Goal: Information Seeking & Learning: Learn about a topic

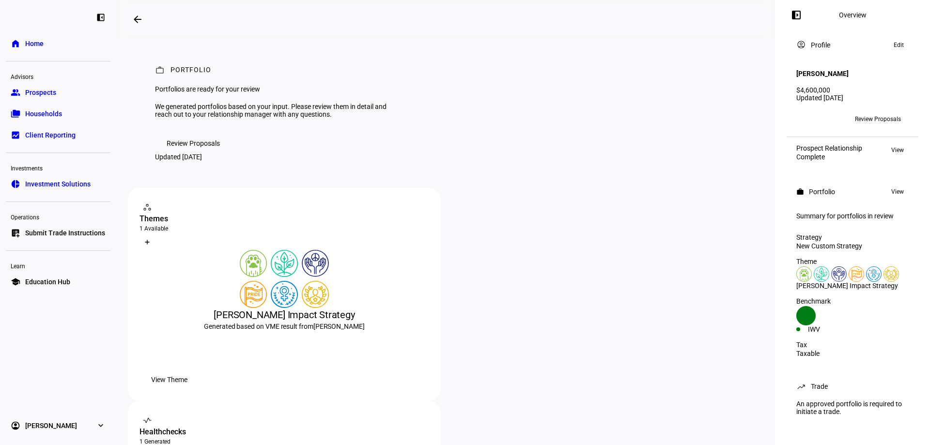
click at [71, 112] on link "folder_copy Households" at bounding box center [58, 113] width 105 height 19
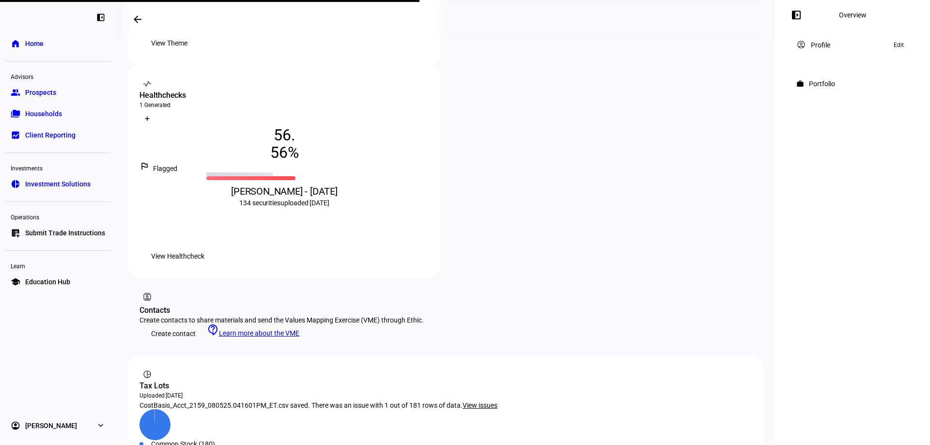
scroll to position [335, 0]
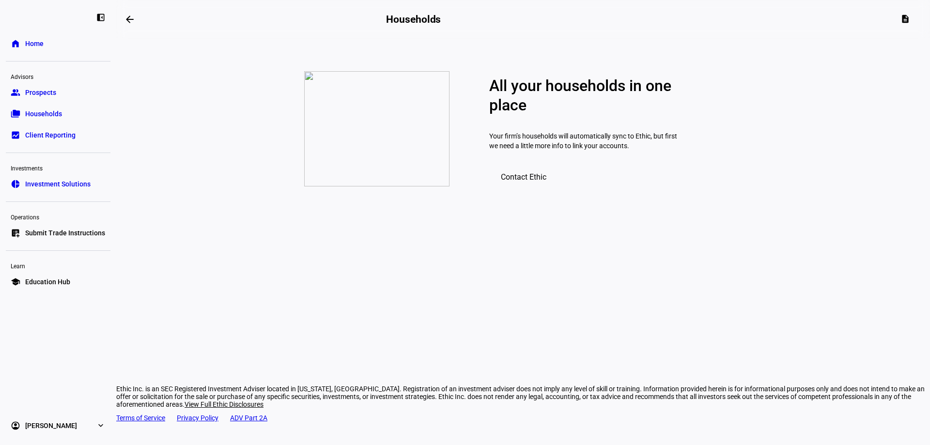
drag, startPoint x: 771, startPoint y: 131, endPoint x: 770, endPoint y: 203, distance: 72.7
click at [60, 99] on link "group Prospects" at bounding box center [58, 92] width 105 height 19
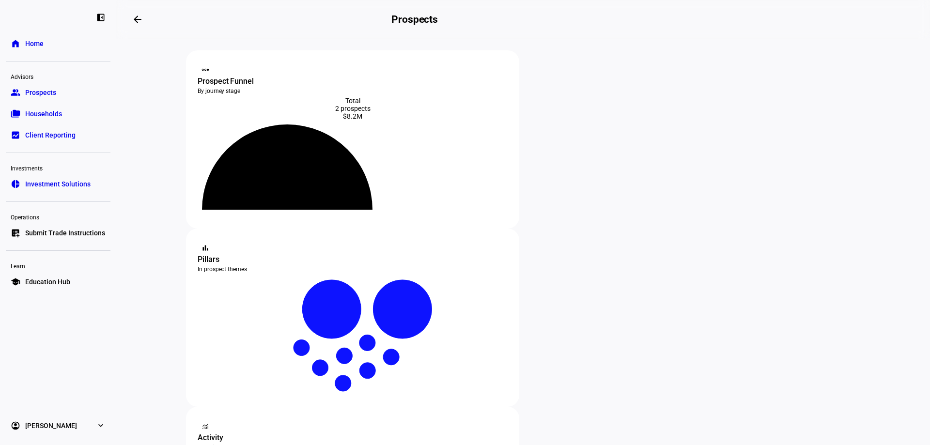
click at [352, 111] on div "2 prospects" at bounding box center [353, 109] width 310 height 8
click at [318, 179] on icon at bounding box center [288, 175] width 140 height 70
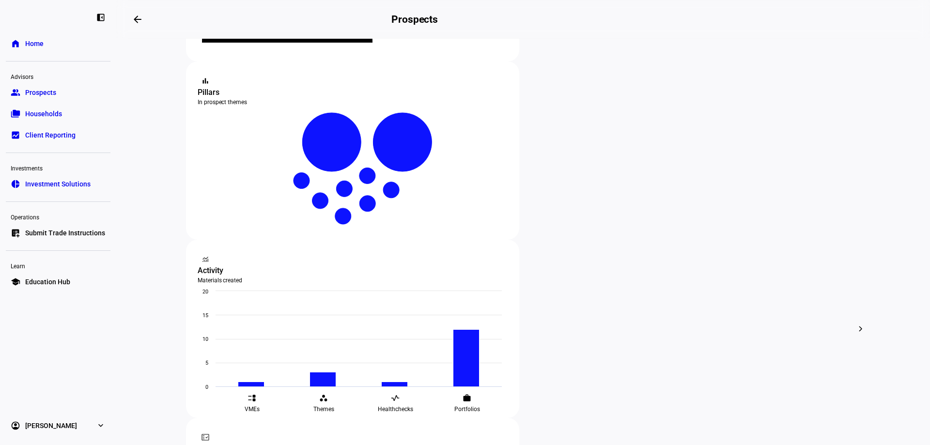
scroll to position [177, 0]
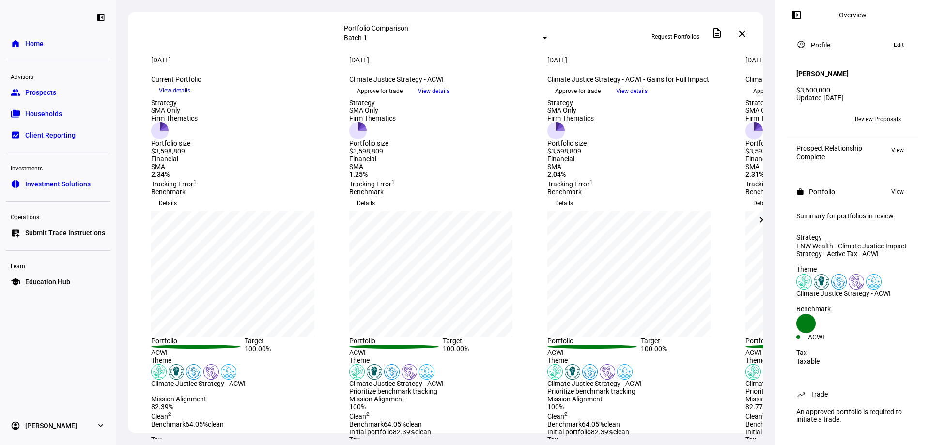
drag, startPoint x: 386, startPoint y: 100, endPoint x: 519, endPoint y: 104, distance: 133.3
click at [519, 83] on div "Climate Justice Strategy - ACWI keyboard_arrow_down" at bounding box center [442, 80] width 187 height 8
click at [296, 99] on div "Aug 7, 2025 more_vert Current Portfolio keyboard_arrow_down View details" at bounding box center [244, 77] width 187 height 43
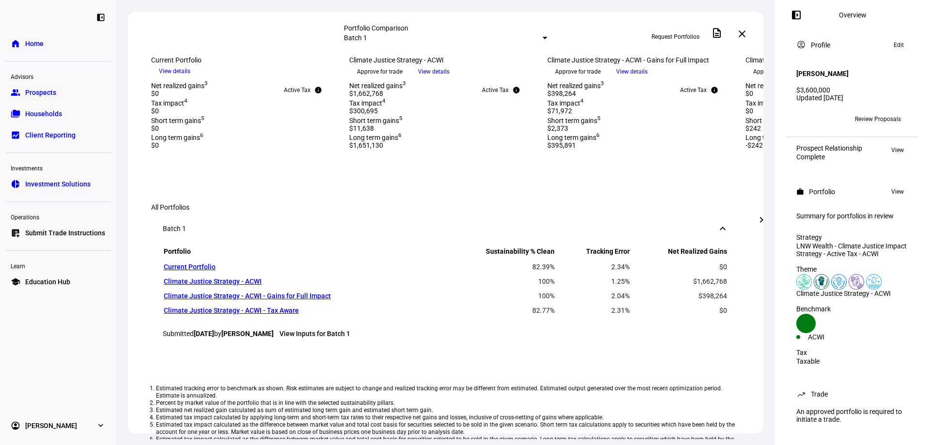
scroll to position [366, 0]
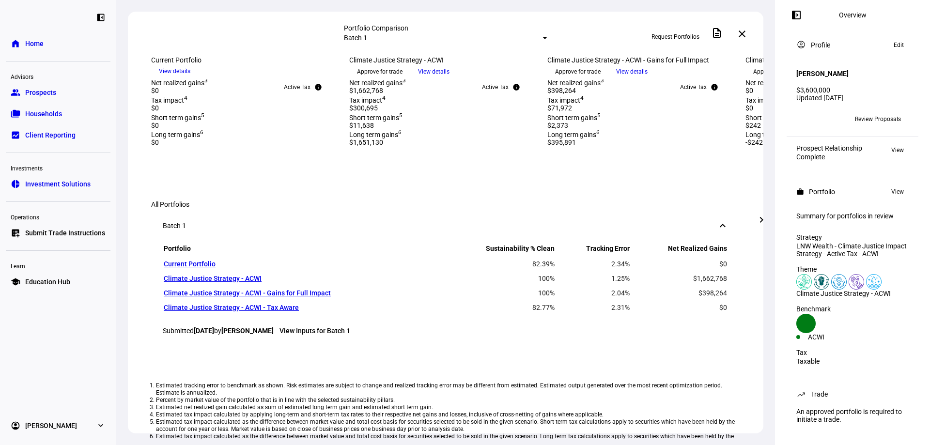
click at [167, 14] on img at bounding box center [159, 6] width 16 height 16
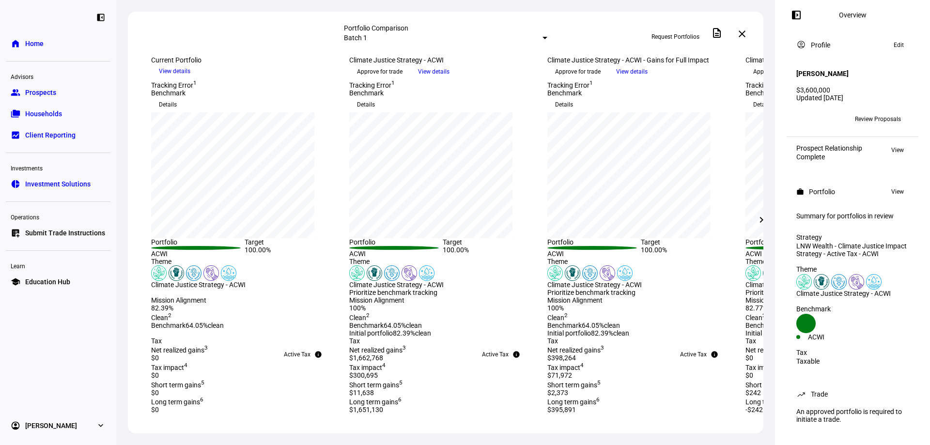
scroll to position [0, 0]
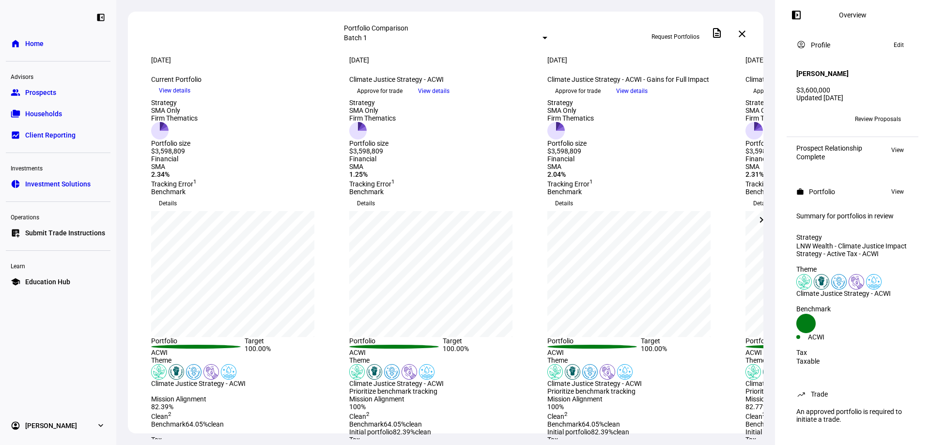
click at [190, 98] on span "View details" at bounding box center [174, 90] width 31 height 15
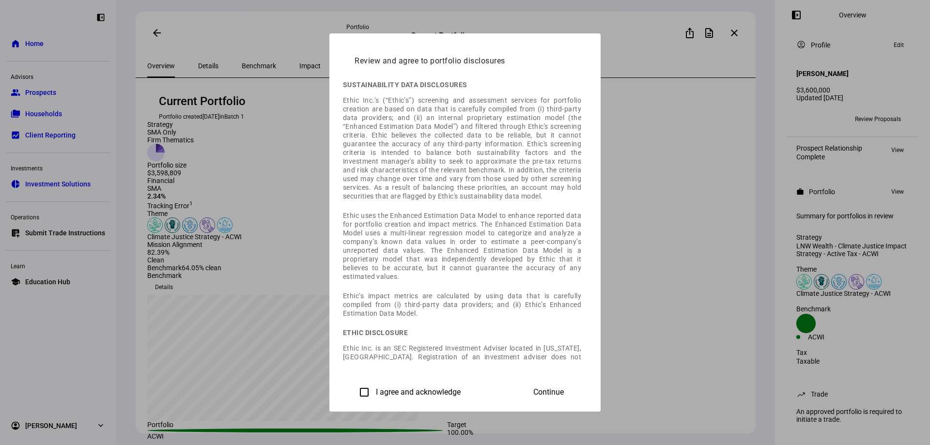
click at [355, 385] on div "I agree and acknowledge" at bounding box center [408, 392] width 106 height 19
click at [374, 391] on label "I agree and acknowledge" at bounding box center [417, 392] width 87 height 9
click at [355, 391] on input "I agree and acknowledge" at bounding box center [364, 392] width 19 height 19
checkbox input "true"
click at [564, 396] on span "Continue" at bounding box center [548, 392] width 31 height 9
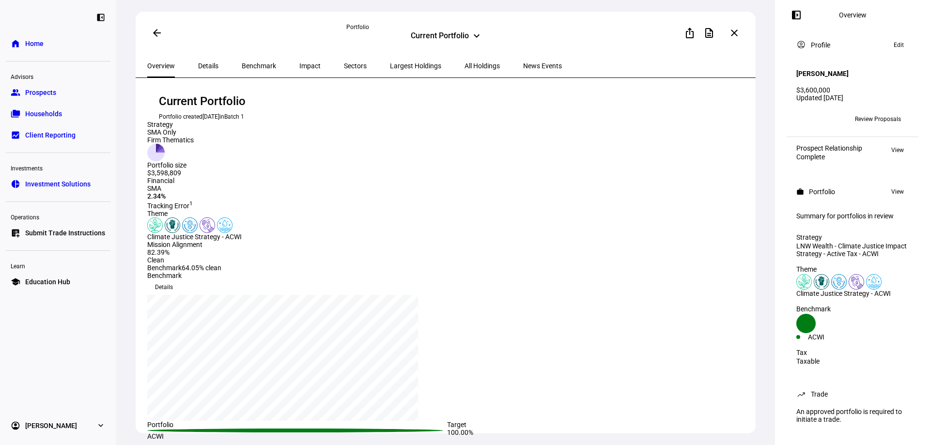
click at [165, 161] on icon at bounding box center [155, 152] width 17 height 17
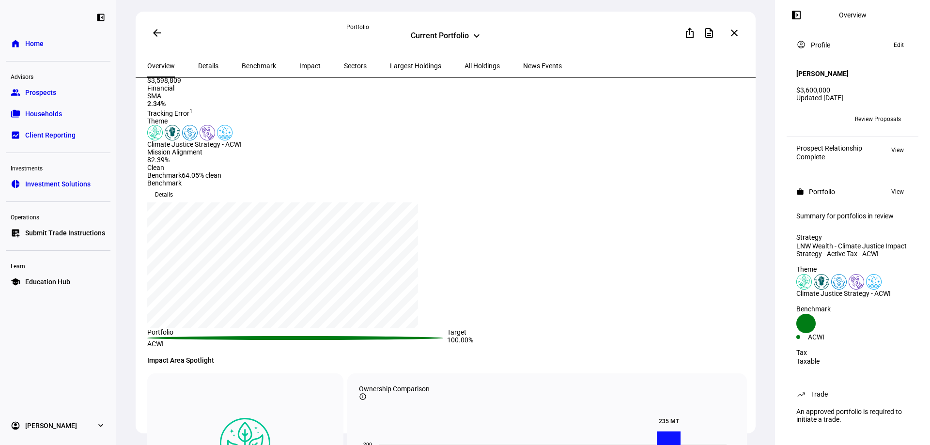
scroll to position [97, 0]
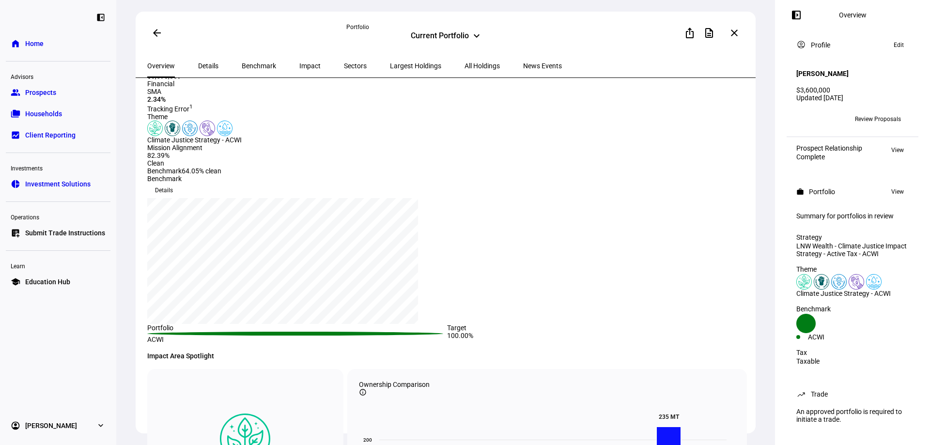
drag, startPoint x: 217, startPoint y: 213, endPoint x: 209, endPoint y: 217, distance: 8.2
click at [216, 144] on div "Climate Justice Strategy - ACWI" at bounding box center [295, 132] width 297 height 23
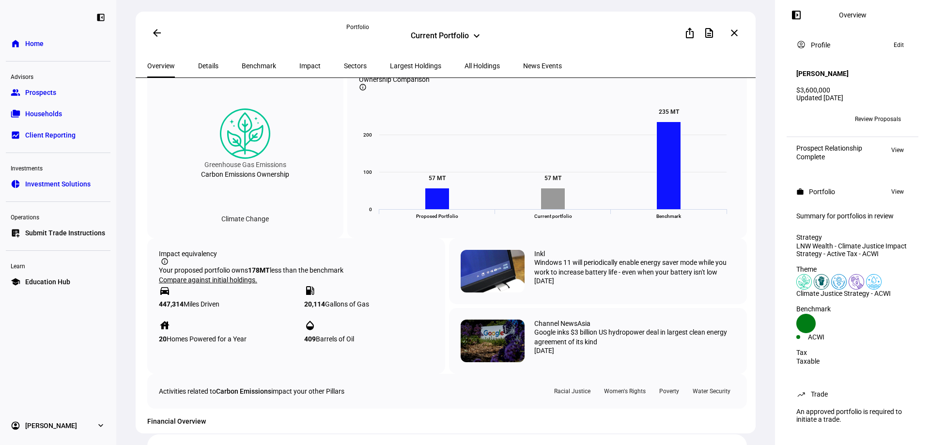
scroll to position [420, 0]
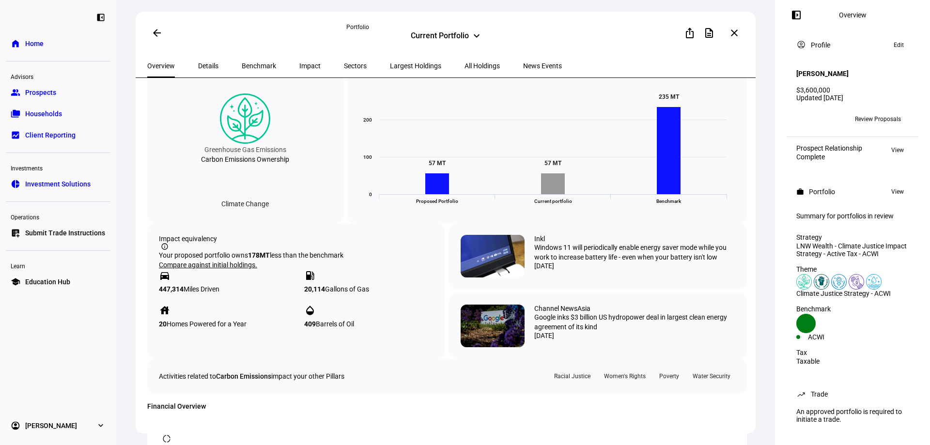
drag, startPoint x: 331, startPoint y: 200, endPoint x: 331, endPoint y: 223, distance: 23.3
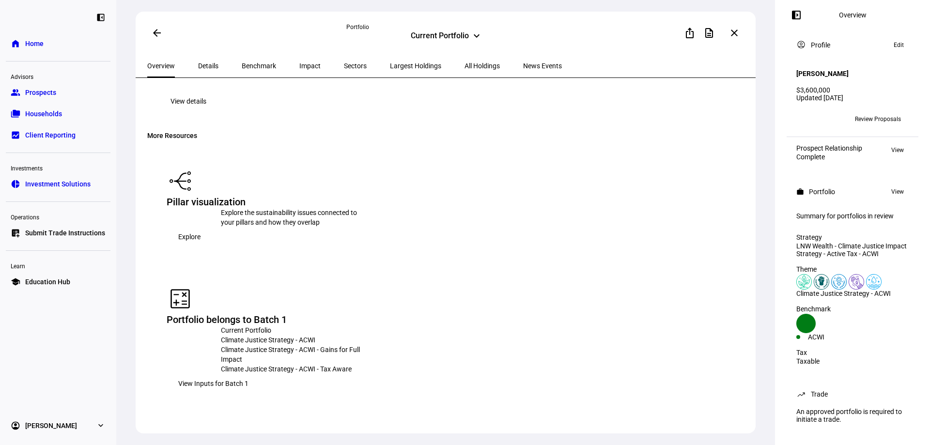
scroll to position [1423, 0]
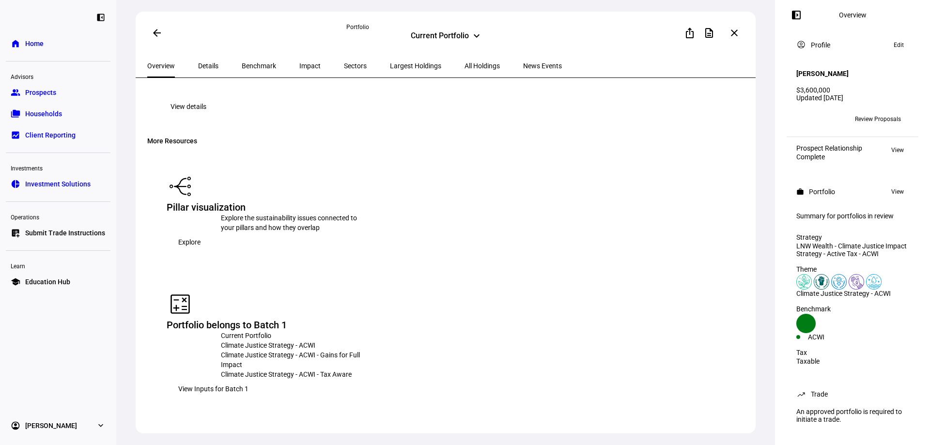
click at [201, 249] on span "Explore" at bounding box center [189, 242] width 22 height 19
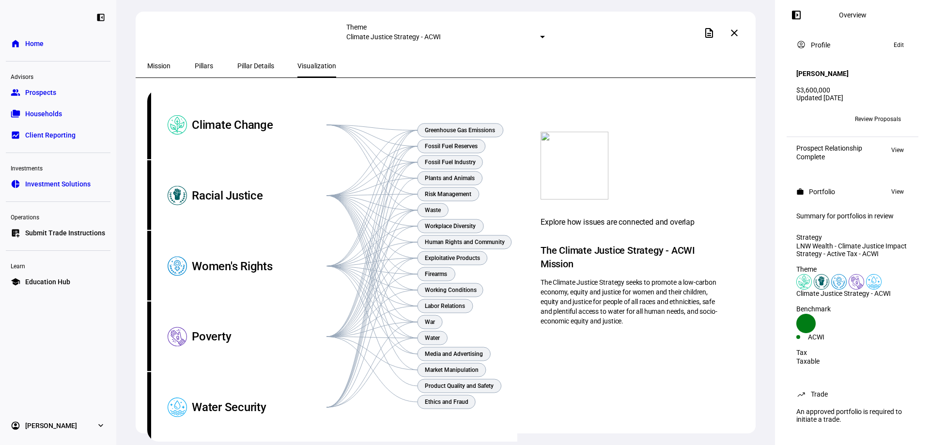
click at [241, 198] on div "Racial Justice" at bounding box center [259, 195] width 135 height 71
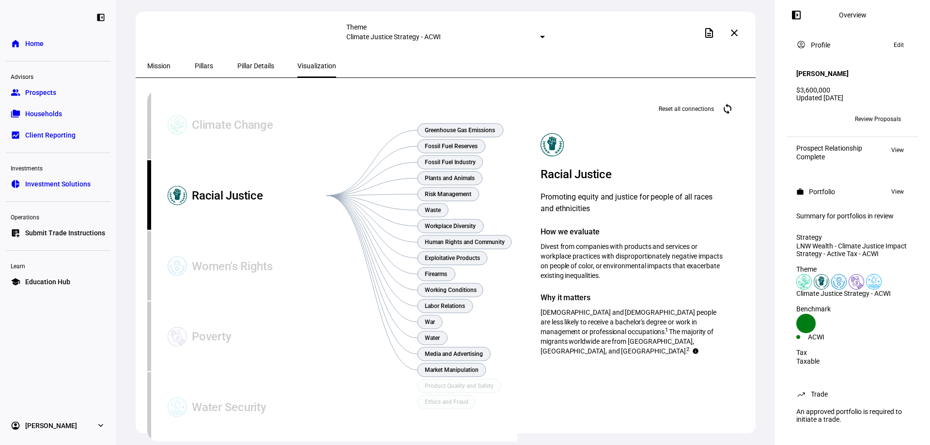
click at [225, 128] on div "Climate Change" at bounding box center [259, 125] width 135 height 71
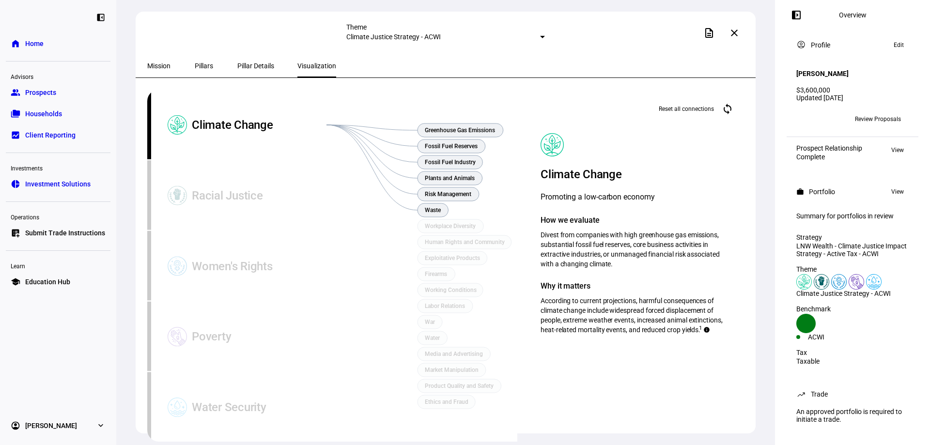
click at [225, 249] on div "Women's Rights" at bounding box center [259, 266] width 135 height 71
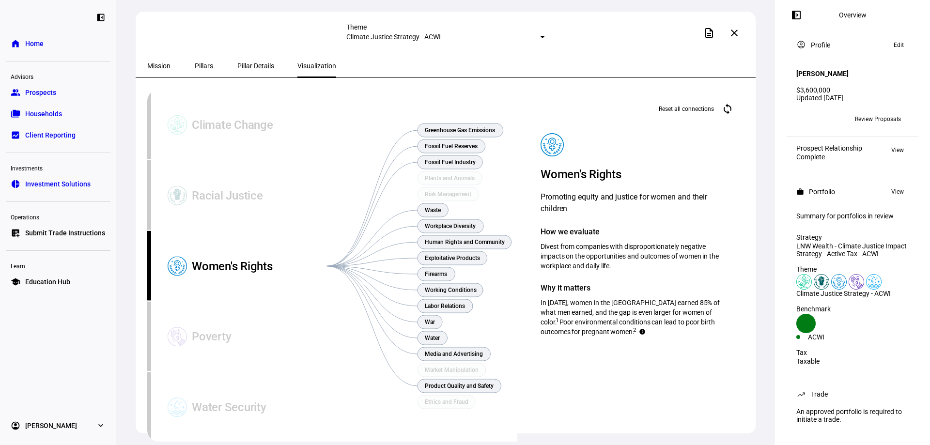
scroll to position [32, 0]
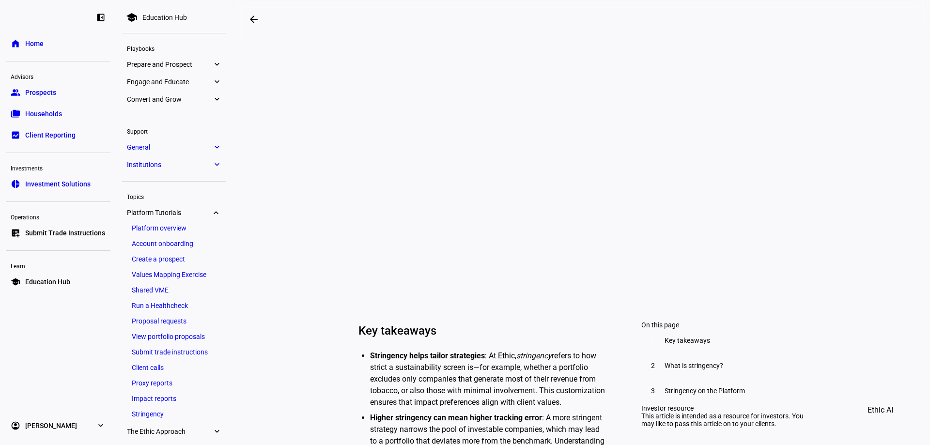
scroll to position [105, 0]
